Goal: Task Accomplishment & Management: Manage account settings

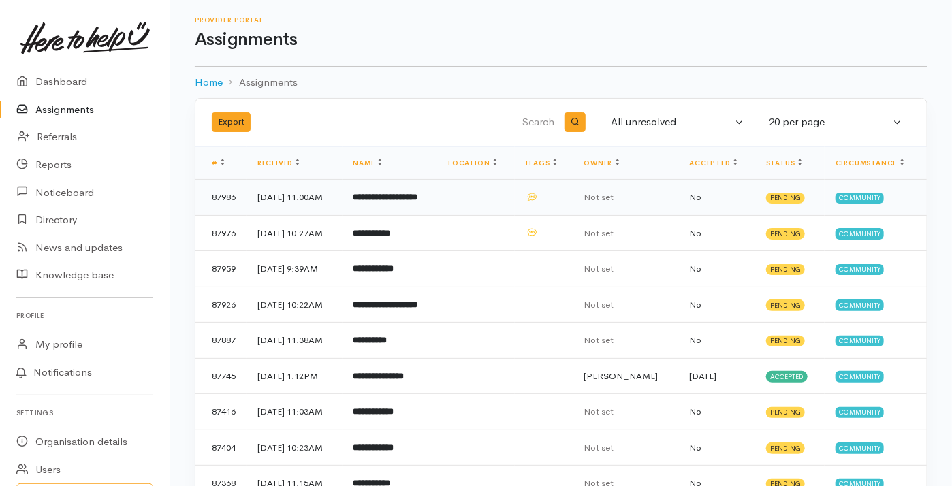
click at [223, 195] on td "87986" at bounding box center [220, 198] width 51 height 36
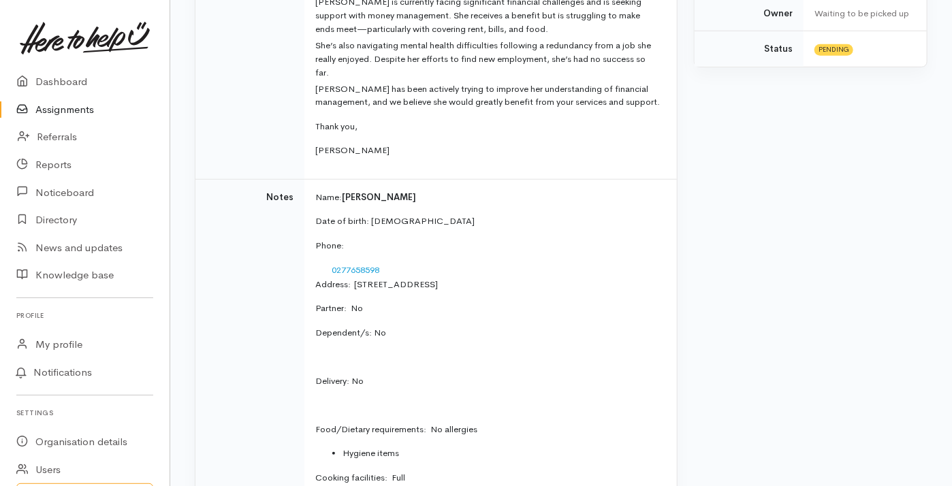
scroll to position [340, 0]
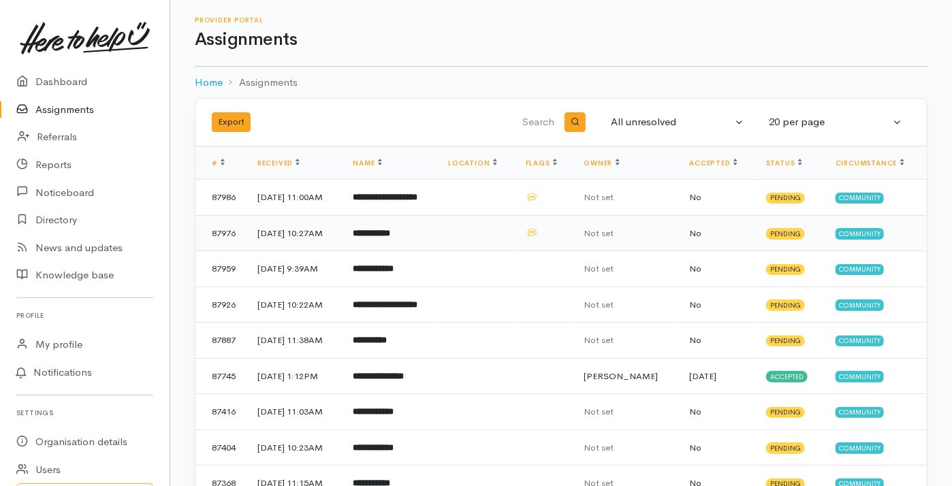
click at [780, 231] on span "Pending" at bounding box center [785, 233] width 39 height 11
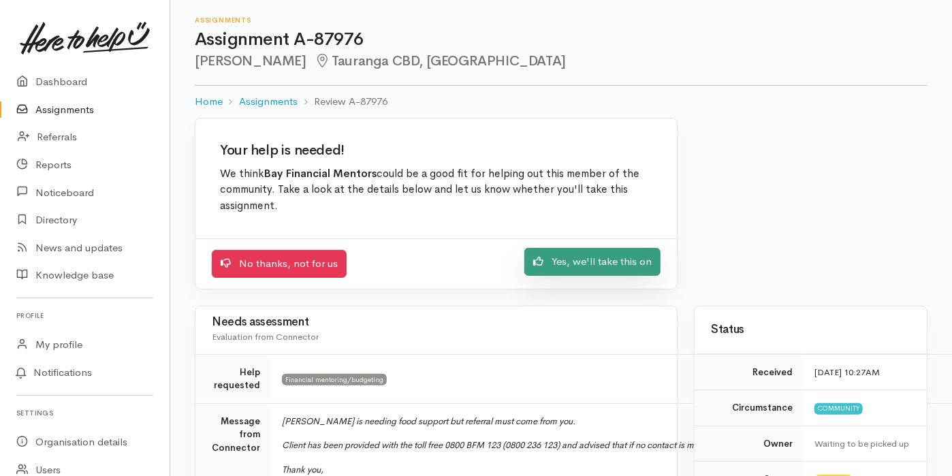
click at [592, 261] on link "Yes, we'll take this on" at bounding box center [592, 262] width 136 height 28
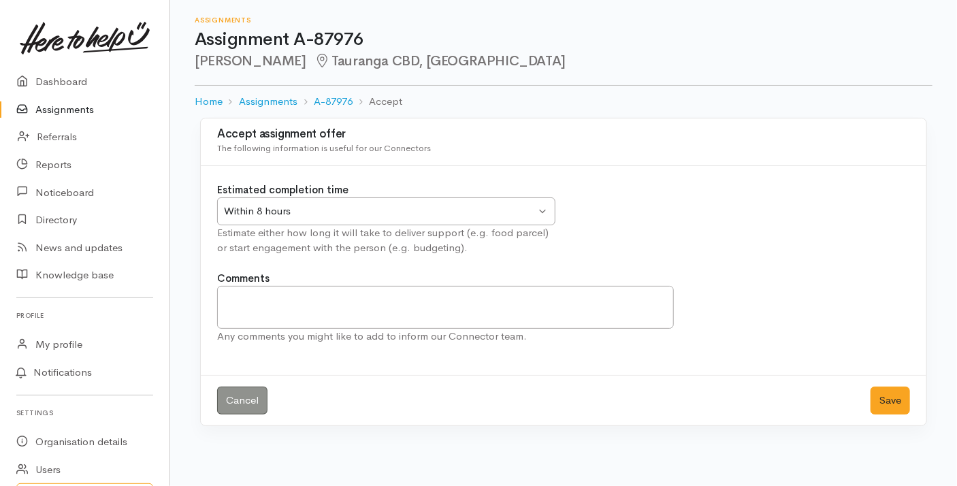
click at [547, 207] on div "Within 8 hours Within 8 hours" at bounding box center [386, 211] width 338 height 28
click at [272, 236] on div "Estimated completion time Within 8 hours Within 8 hours Within 8 hours Within 2…" at bounding box center [386, 219] width 355 height 74
click at [255, 290] on textarea "Comments" at bounding box center [445, 307] width 457 height 43
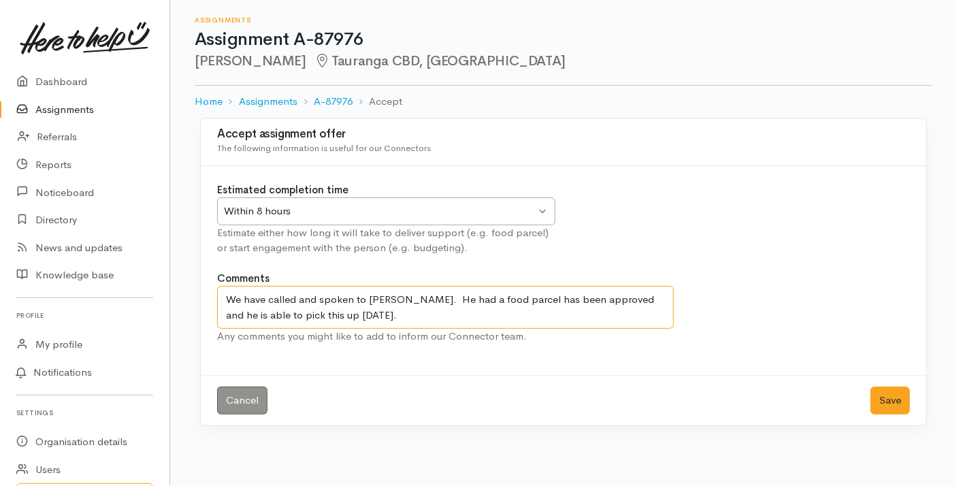
drag, startPoint x: 430, startPoint y: 299, endPoint x: 399, endPoint y: 292, distance: 32.1
click at [399, 292] on textarea "We have called and spoken to Sean. He had a food parcel has been approved and h…" at bounding box center [445, 307] width 457 height 43
type textarea "We have called and spoken to Sean. A food parcel has been approved and he is ab…"
click at [899, 399] on button "Save" at bounding box center [890, 401] width 39 height 28
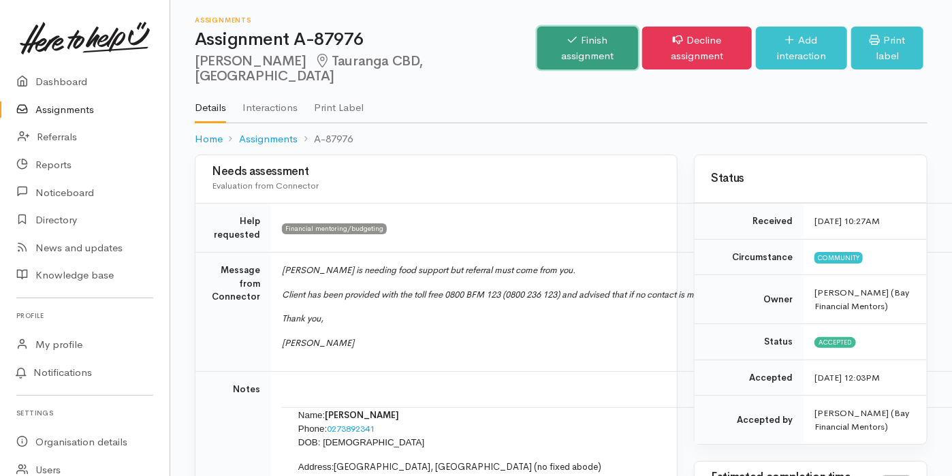
click at [537, 37] on link "Finish assignment" at bounding box center [587, 48] width 101 height 43
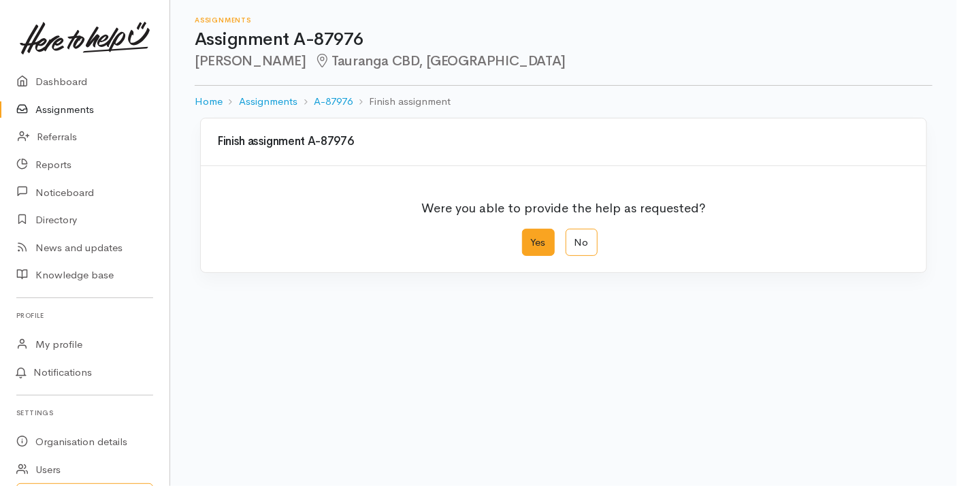
click at [536, 242] on label "Yes" at bounding box center [538, 243] width 33 height 28
click at [531, 238] on input "Yes" at bounding box center [526, 233] width 9 height 9
radio input "true"
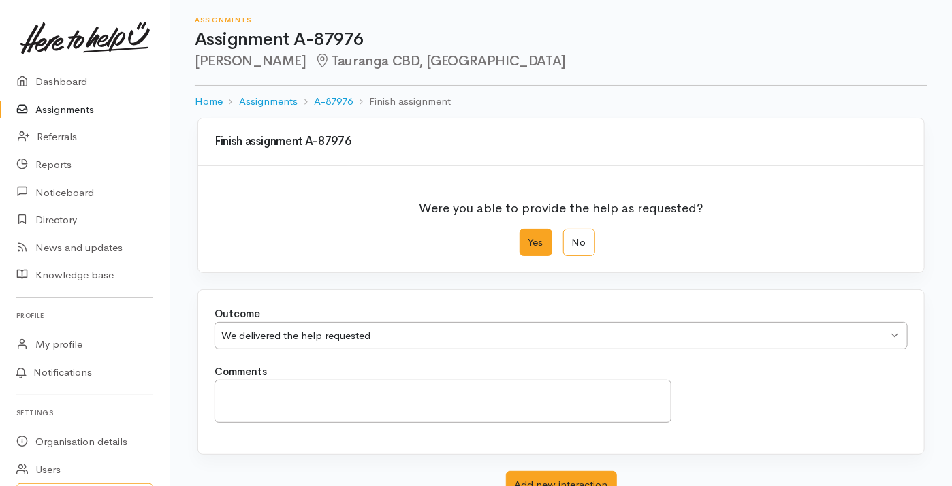
click at [536, 240] on label "Yes" at bounding box center [535, 243] width 33 height 28
click at [528, 238] on input "Yes" at bounding box center [523, 233] width 9 height 9
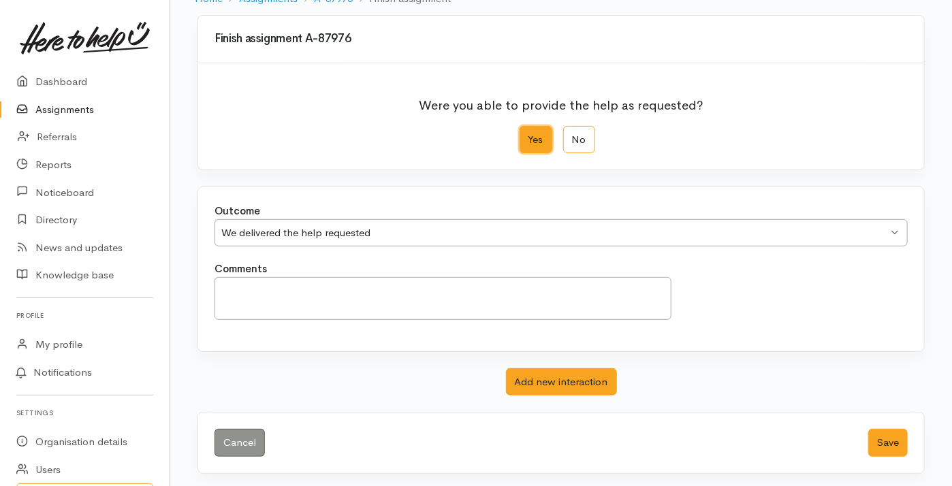
scroll to position [103, 0]
click at [897, 227] on div "We delivered the help requested We delivered the help requested" at bounding box center [560, 233] width 693 height 28
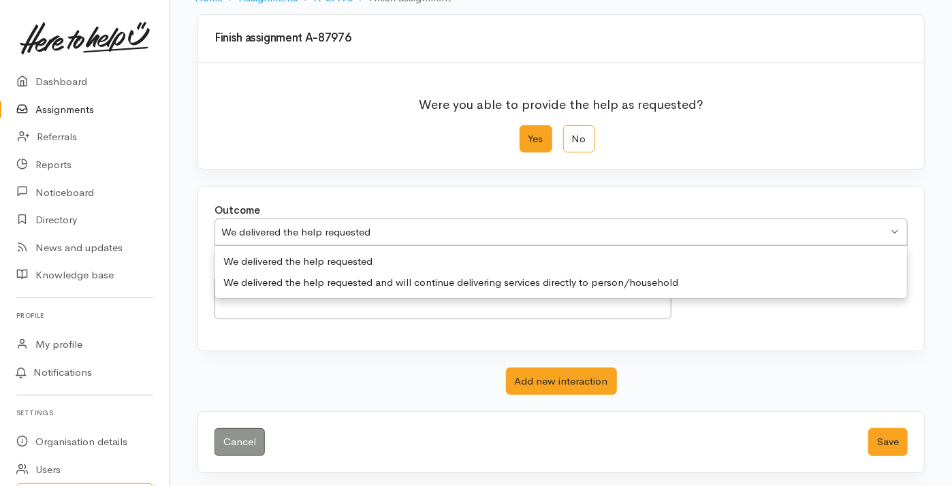
click at [332, 258] on div "Outcome We delivered the help requested We delivered the help requested We deli…" at bounding box center [560, 232] width 709 height 58
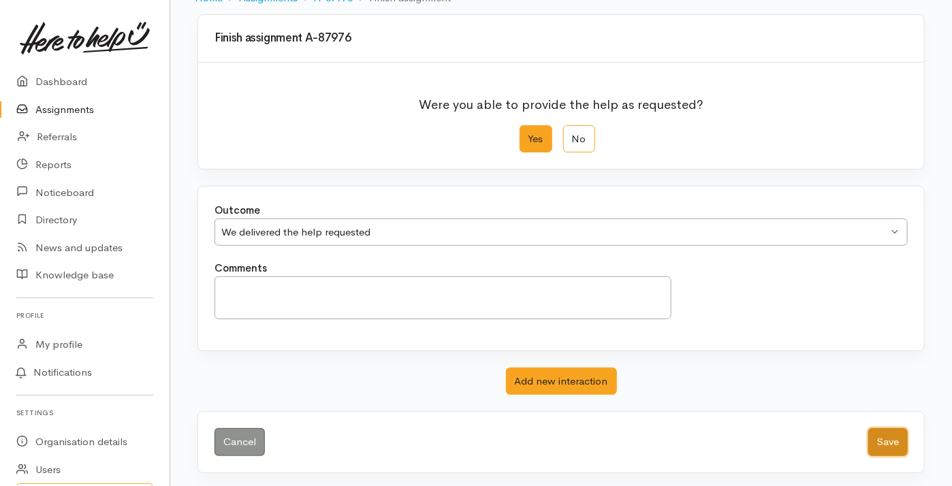
click at [891, 443] on button "Save" at bounding box center [887, 442] width 39 height 28
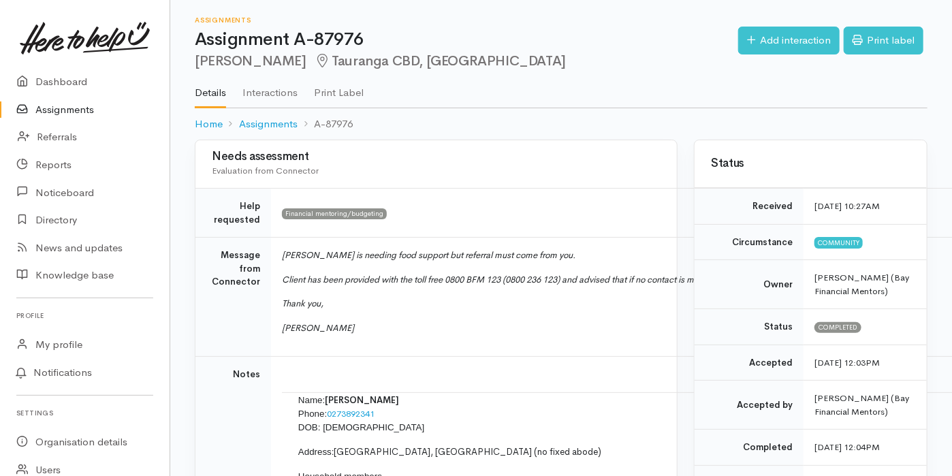
click at [59, 108] on link "Assignments" at bounding box center [85, 110] width 170 height 28
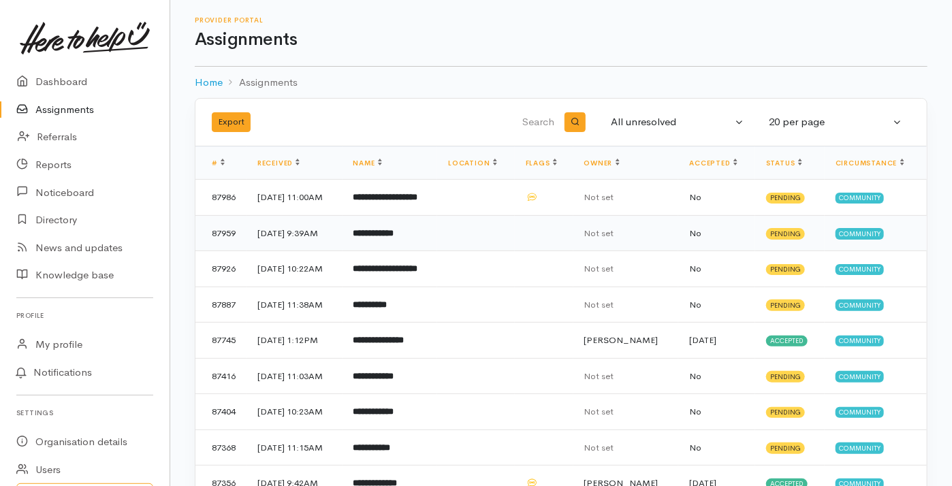
click at [394, 232] on b "**********" at bounding box center [373, 233] width 41 height 9
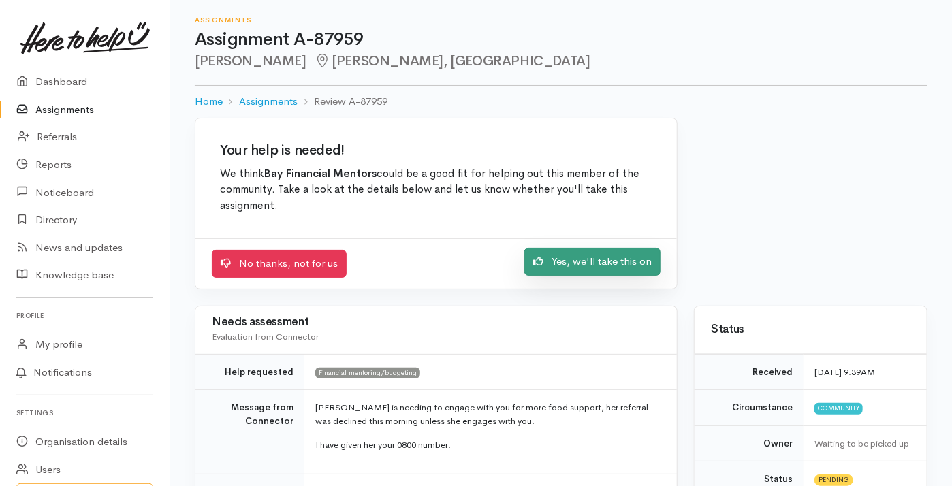
click at [618, 259] on link "Yes, we'll take this on" at bounding box center [592, 262] width 136 height 28
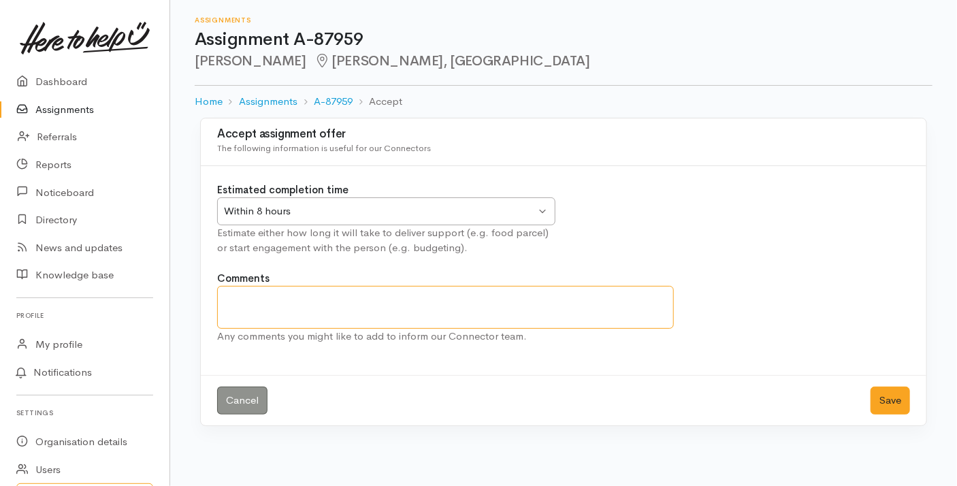
click at [263, 298] on textarea "Comments" at bounding box center [445, 307] width 457 height 43
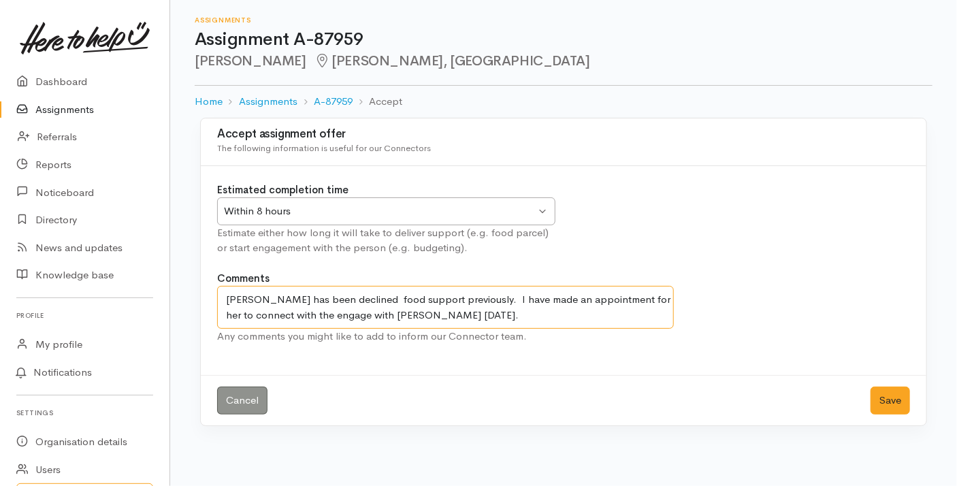
click at [267, 312] on textarea "[PERSON_NAME] has been declined food support previously. I have made an appoint…" at bounding box center [445, 307] width 457 height 43
drag, startPoint x: 267, startPoint y: 312, endPoint x: 345, endPoint y: 327, distance: 79.0
click at [345, 327] on textarea "[PERSON_NAME] has been declined food support previously. I have made an appoint…" at bounding box center [445, 307] width 457 height 43
type textarea "Georgina has been declined food support previously. I have made an appointment …"
click at [888, 400] on button "Save" at bounding box center [890, 401] width 39 height 28
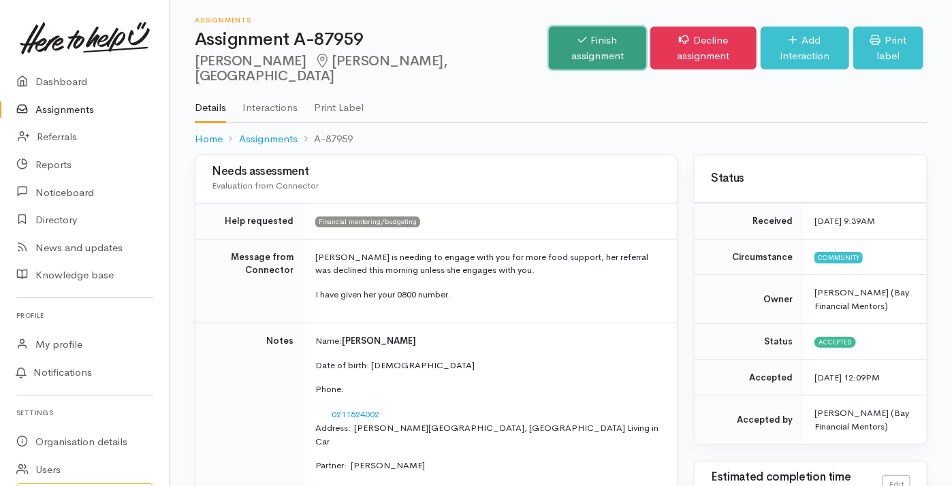
click at [577, 35] on link "Finish assignment" at bounding box center [598, 48] width 98 height 43
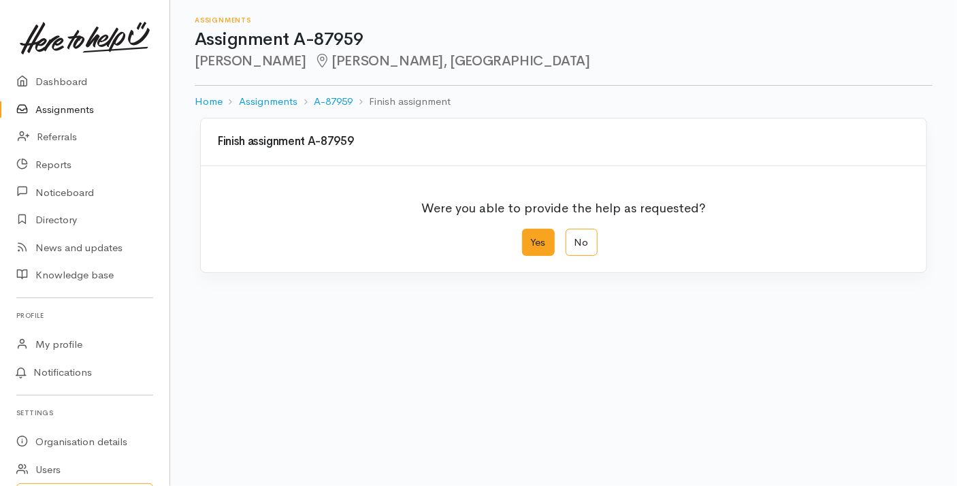
click at [537, 249] on label "Yes" at bounding box center [538, 243] width 33 height 28
click at [531, 238] on input "Yes" at bounding box center [526, 233] width 9 height 9
radio input "true"
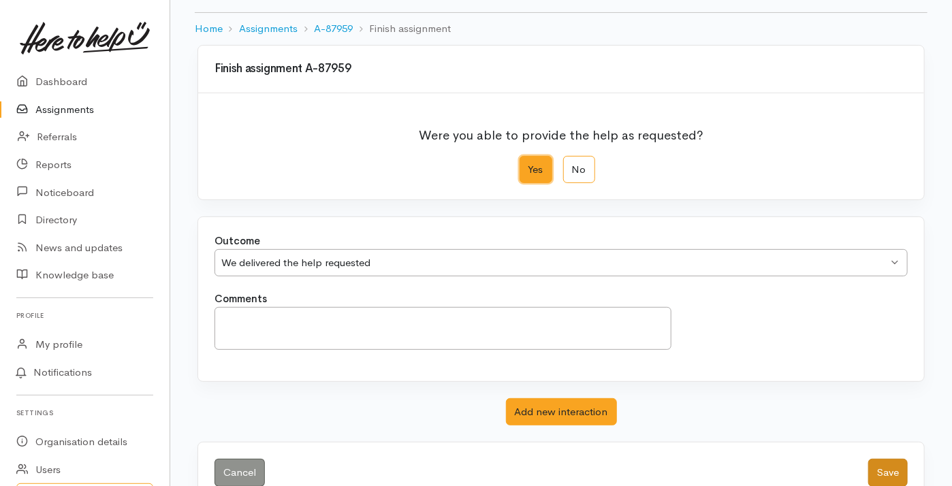
scroll to position [103, 0]
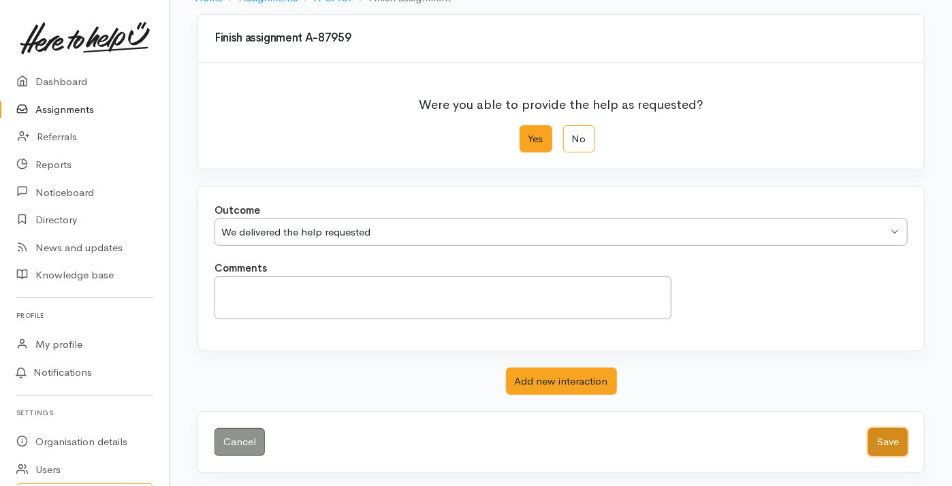
click at [899, 431] on button "Save" at bounding box center [887, 442] width 39 height 28
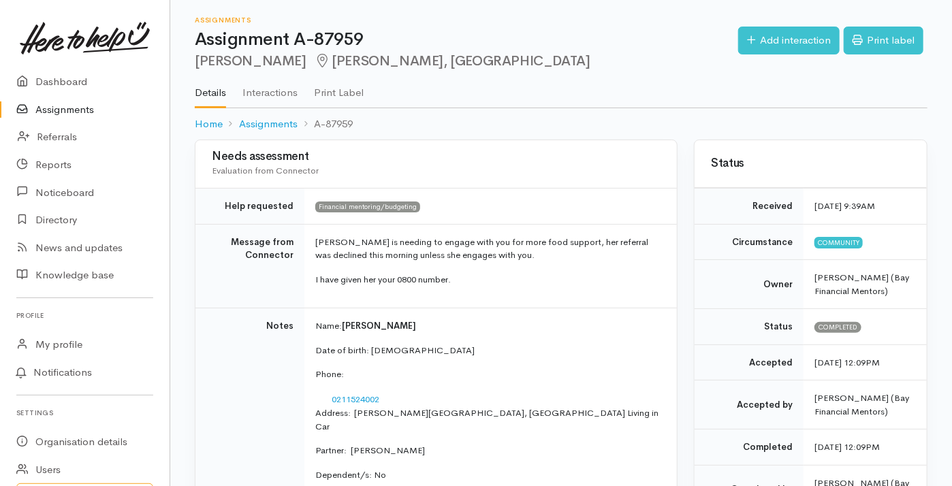
click at [82, 106] on link "Assignments" at bounding box center [85, 110] width 170 height 28
